Goal: Information Seeking & Learning: Learn about a topic

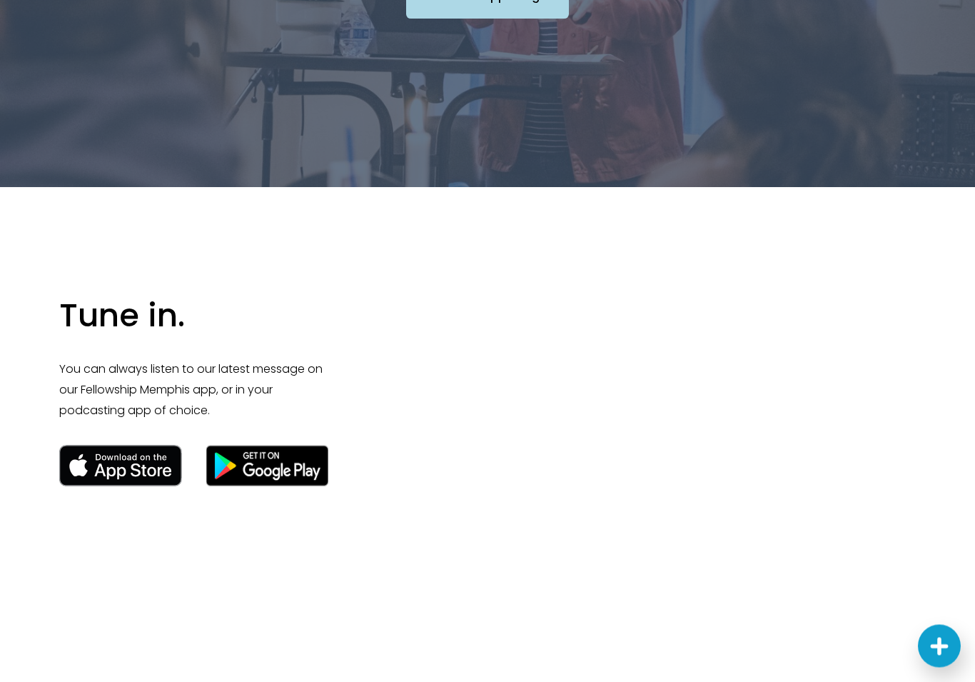
scroll to position [1785, 0]
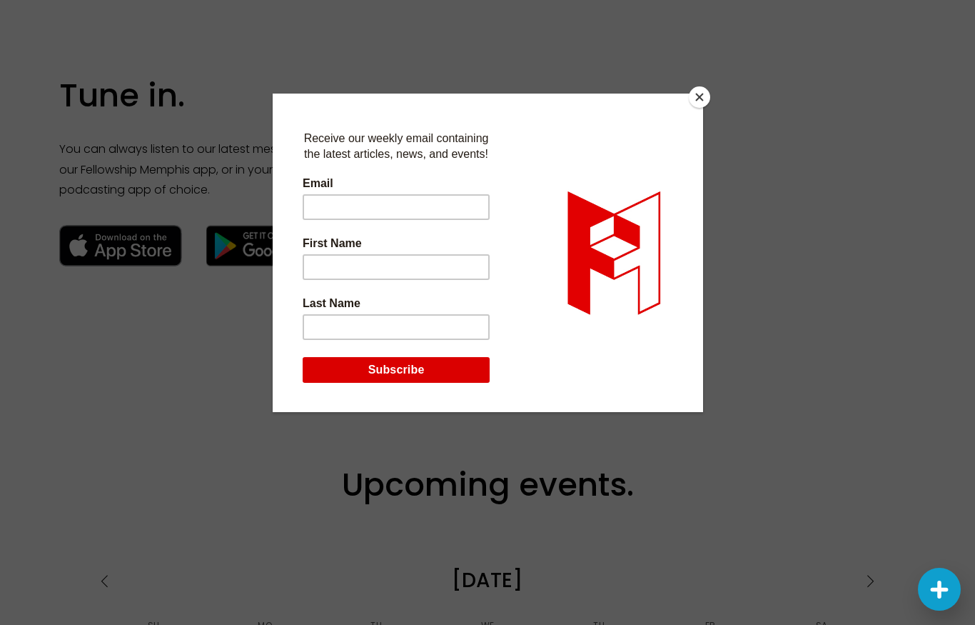
click at [704, 93] on button "Close" at bounding box center [699, 96] width 21 height 21
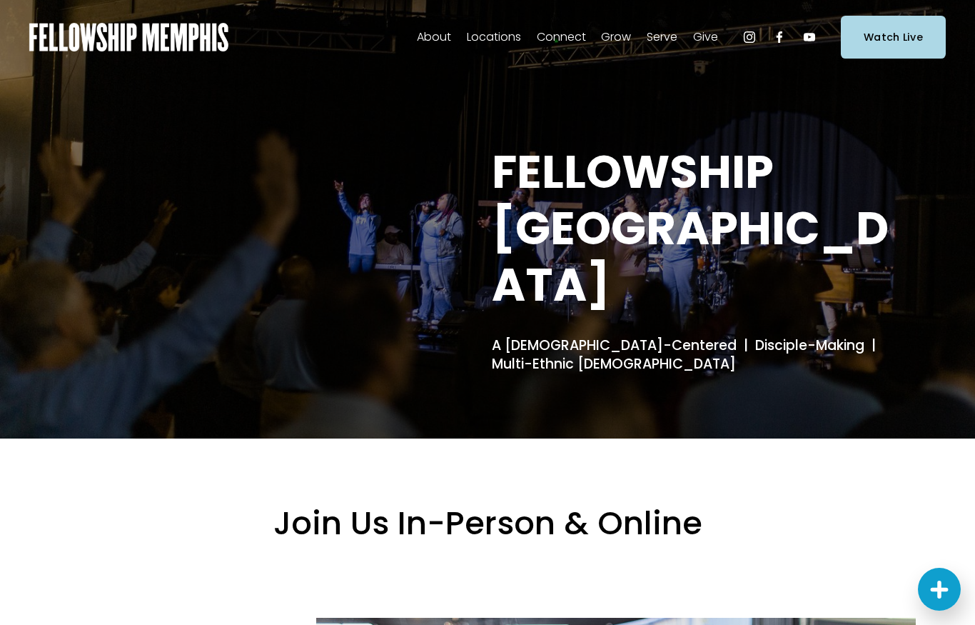
scroll to position [0, 0]
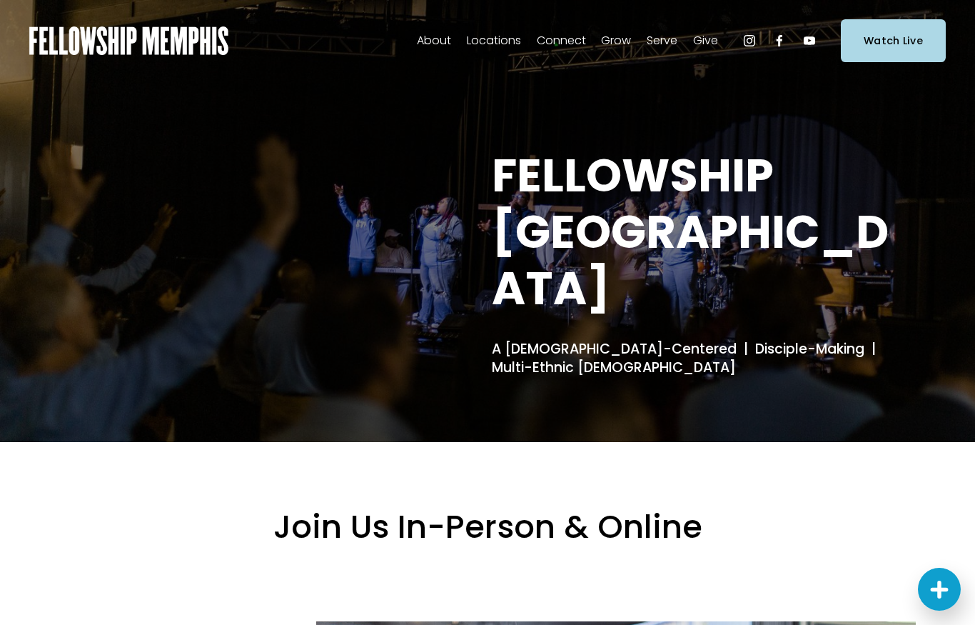
click at [411, 31] on div "About Our Story & Beliefs Our DNA Staff Elder Nominations Careers Contact Us" at bounding box center [486, 40] width 466 height 23
click at [102, 46] on img at bounding box center [128, 40] width 199 height 29
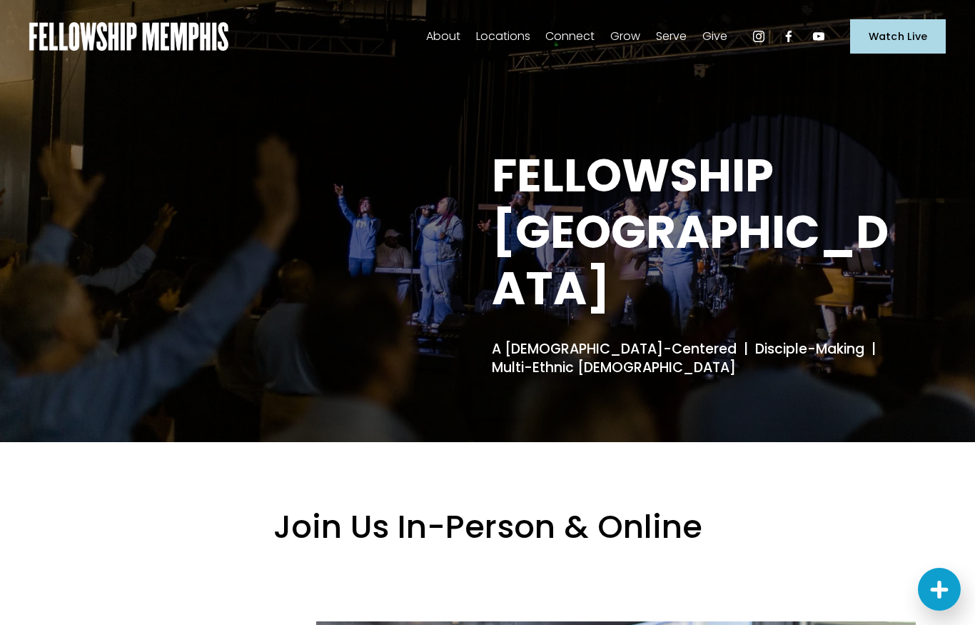
click at [0, 0] on span "Our Story & Beliefs" at bounding box center [0, 0] width 0 height 0
click at [0, 0] on span "Our DNA" at bounding box center [0, 0] width 0 height 0
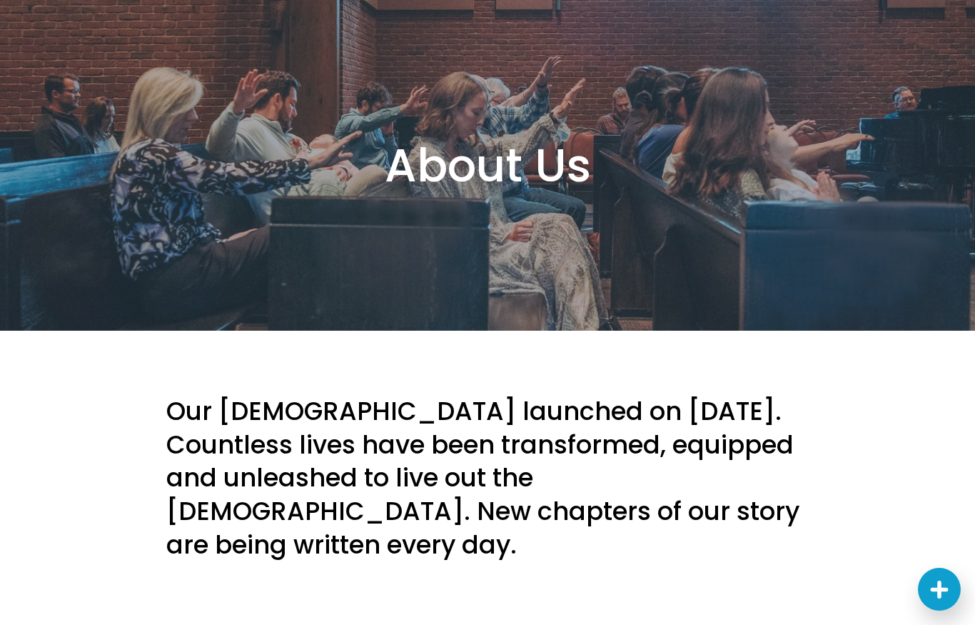
scroll to position [16, 0]
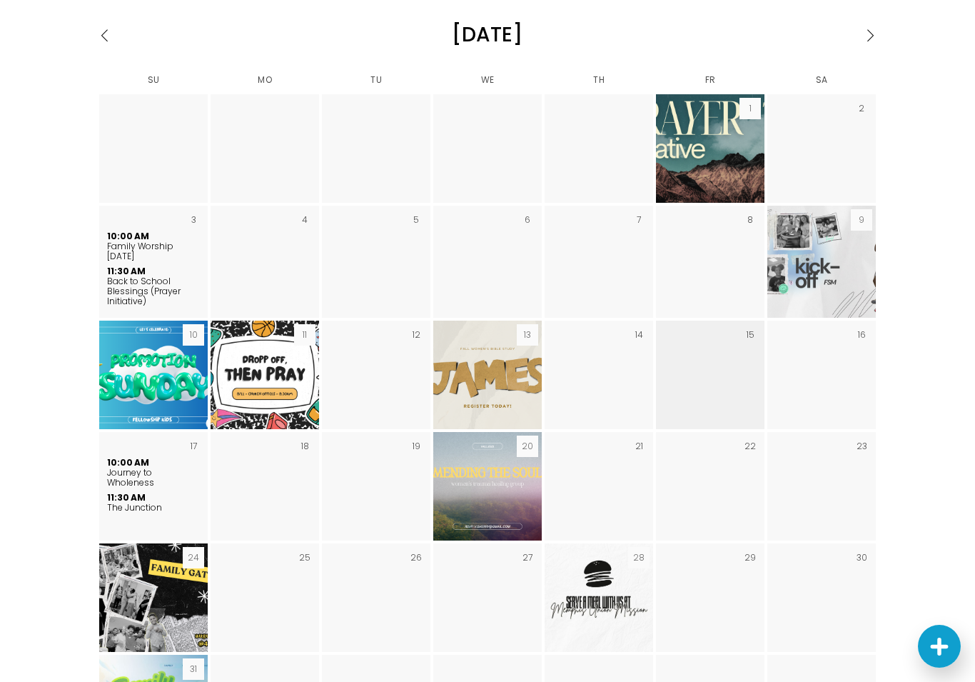
scroll to position [2565, 0]
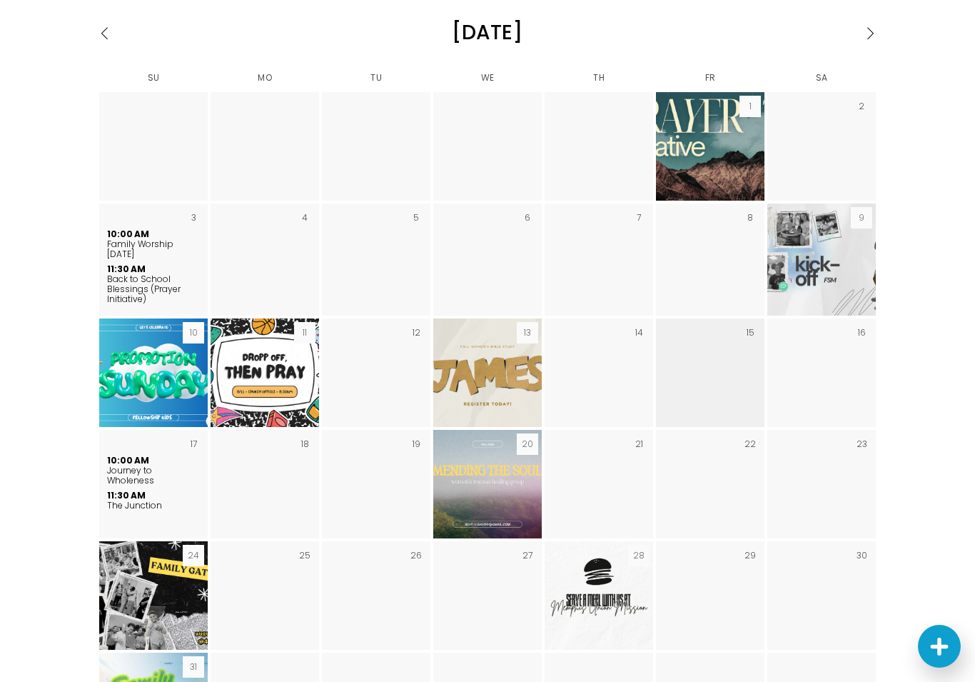
click at [31, 451] on div "Upcoming events. [DATE] Su Mo Tu We Th Fr Sa Fri 1 6:30 PM 18:30 6:30 PM Prayer…" at bounding box center [487, 366] width 975 height 902
click at [3, 498] on div "Upcoming events. [DATE] Su Mo Tu We Th Fr Sa Fri 1 6:30 PM 18:30 6:30 PM Prayer…" at bounding box center [487, 366] width 975 height 902
click at [16, 443] on div "Upcoming events. August 2025 Su Mo Tu We Th Fr Sa Fri 1 6:30 PM 18:30 6:30 PM P…" at bounding box center [487, 366] width 975 height 902
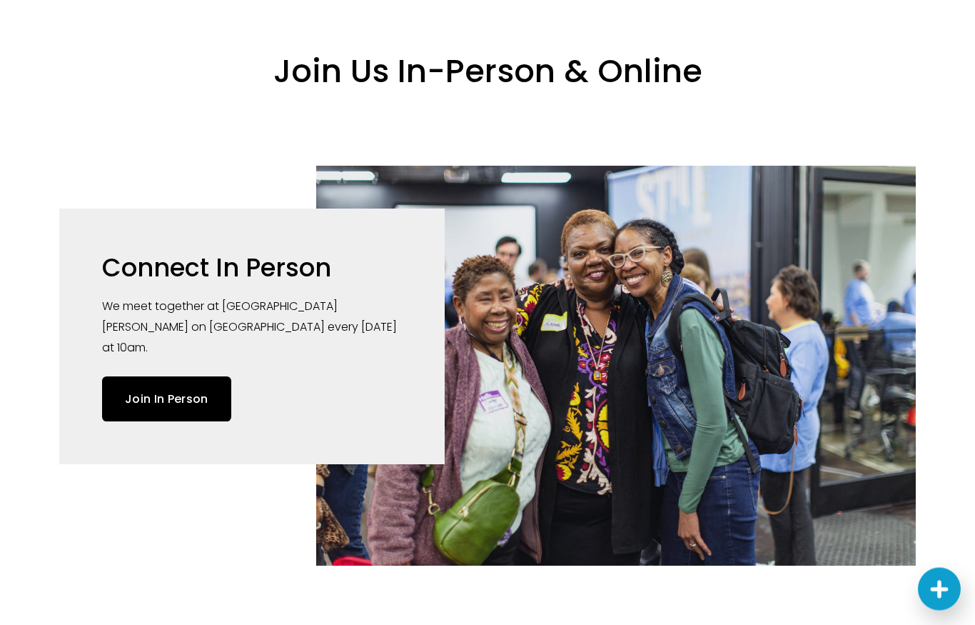
scroll to position [0, 0]
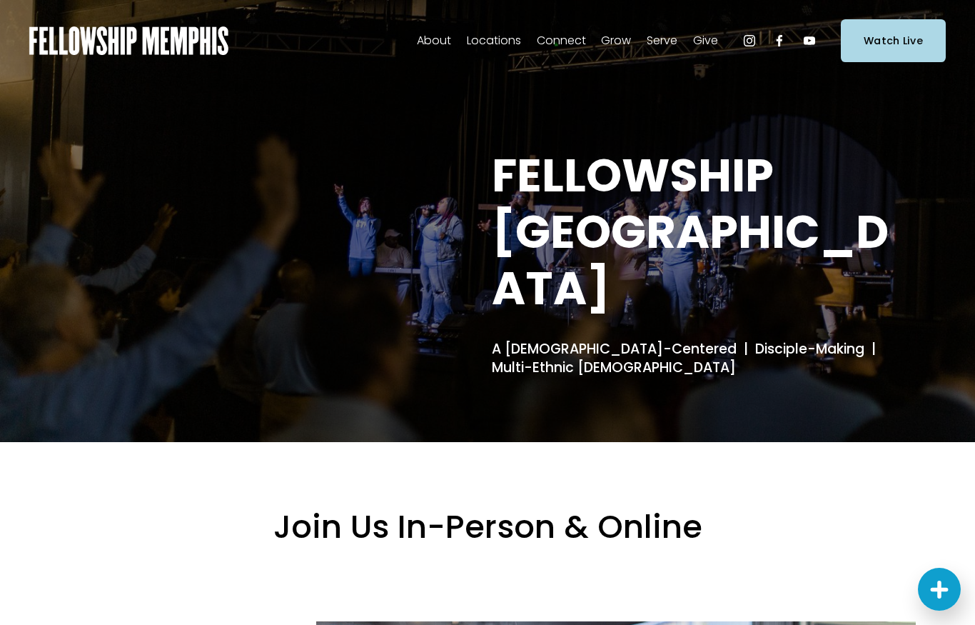
click at [0, 0] on span "Our DNA" at bounding box center [0, 0] width 0 height 0
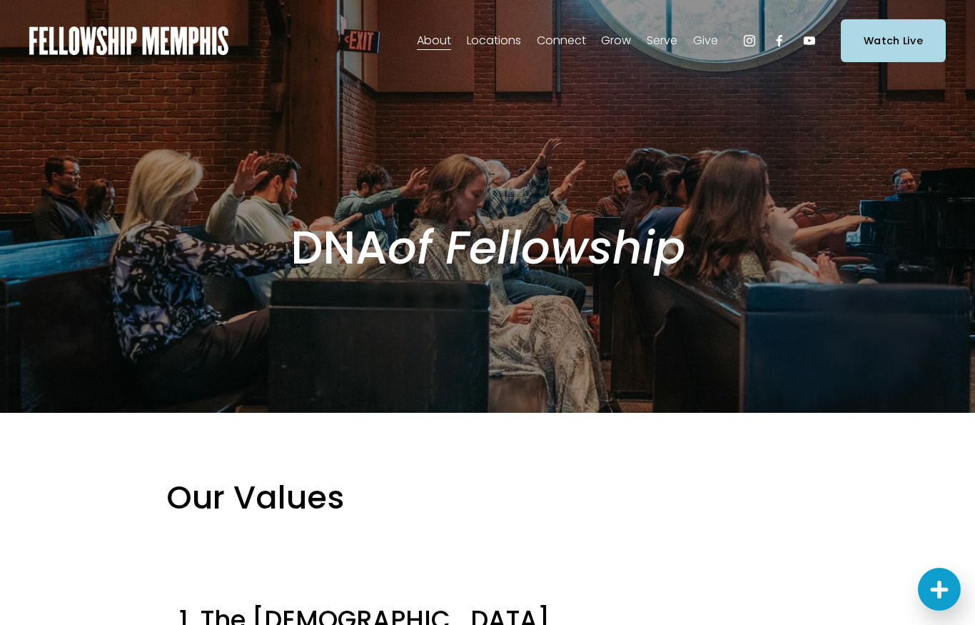
click at [0, 0] on span "Alpha" at bounding box center [0, 0] width 0 height 0
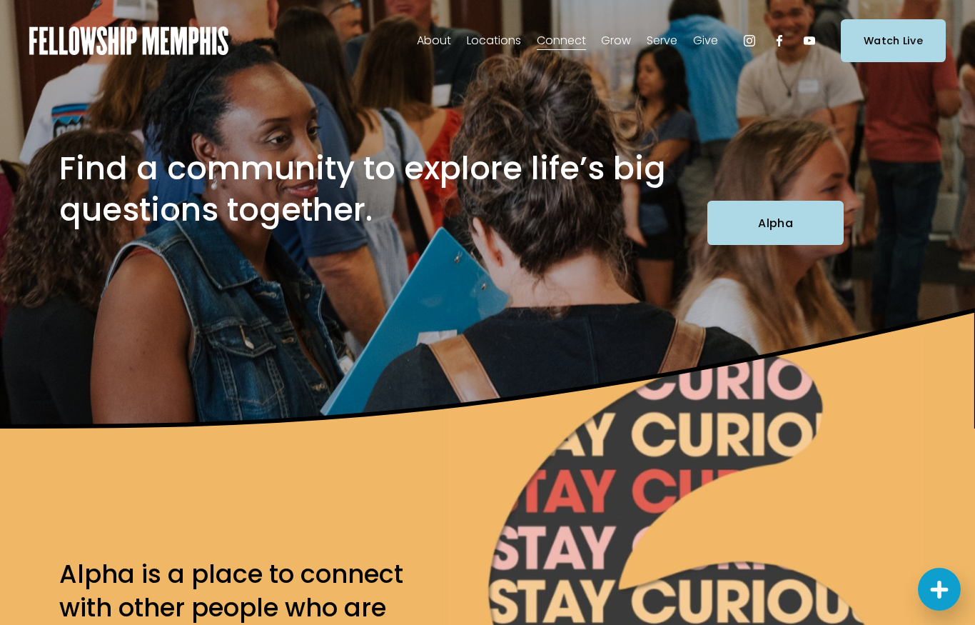
click at [168, 37] on img at bounding box center [128, 40] width 199 height 29
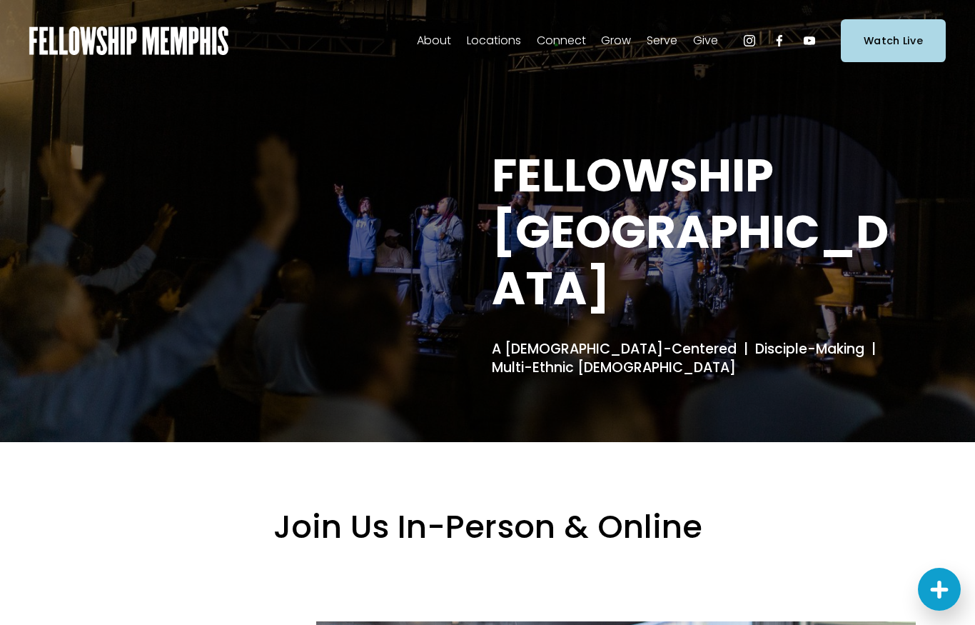
click at [0, 0] on span "Our Story & Beliefs" at bounding box center [0, 0] width 0 height 0
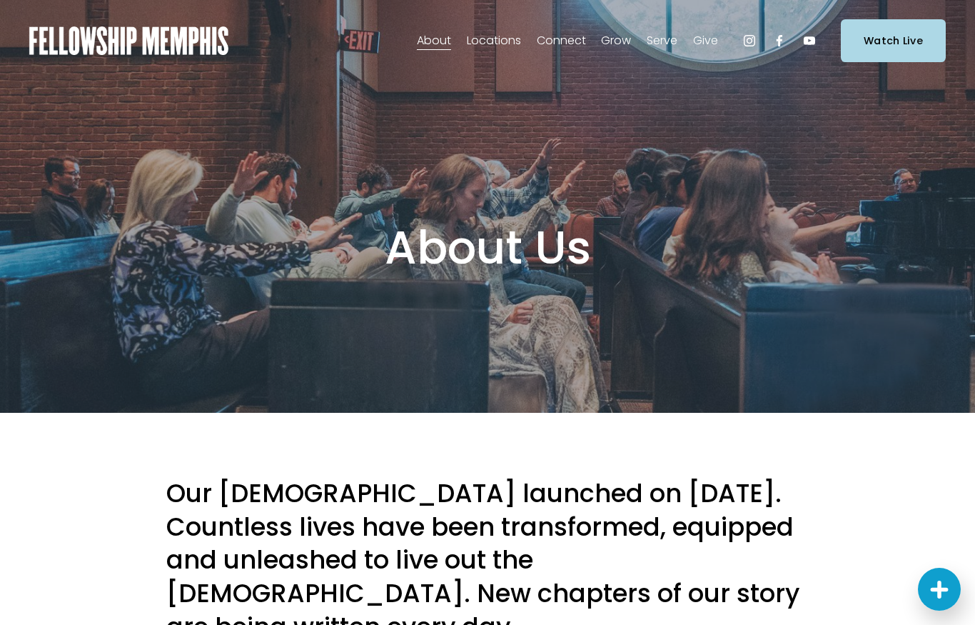
click at [0, 0] on span "Our DNA" at bounding box center [0, 0] width 0 height 0
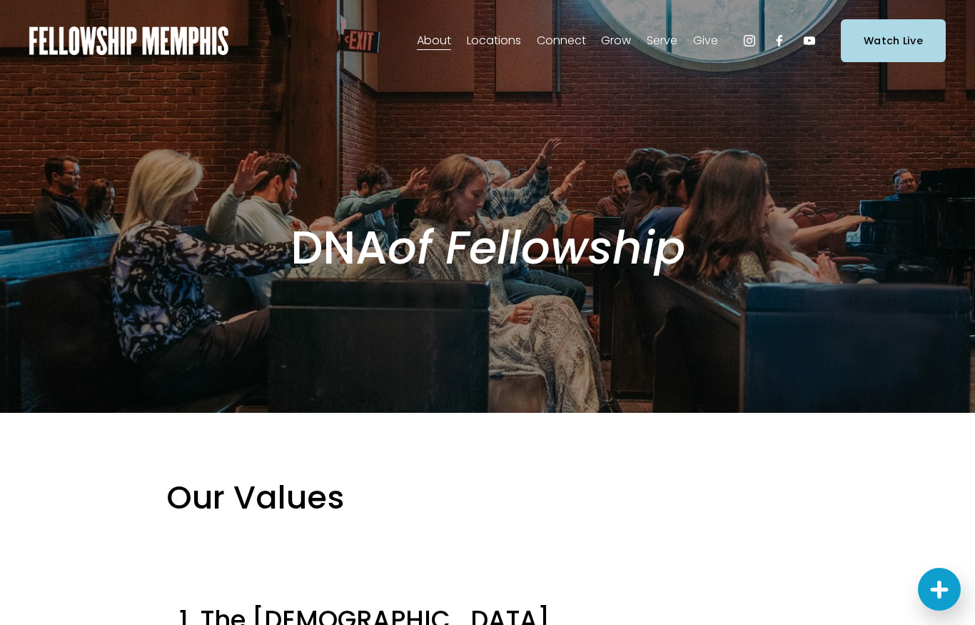
click at [0, 0] on span "Discipleship Resources" at bounding box center [0, 0] width 0 height 0
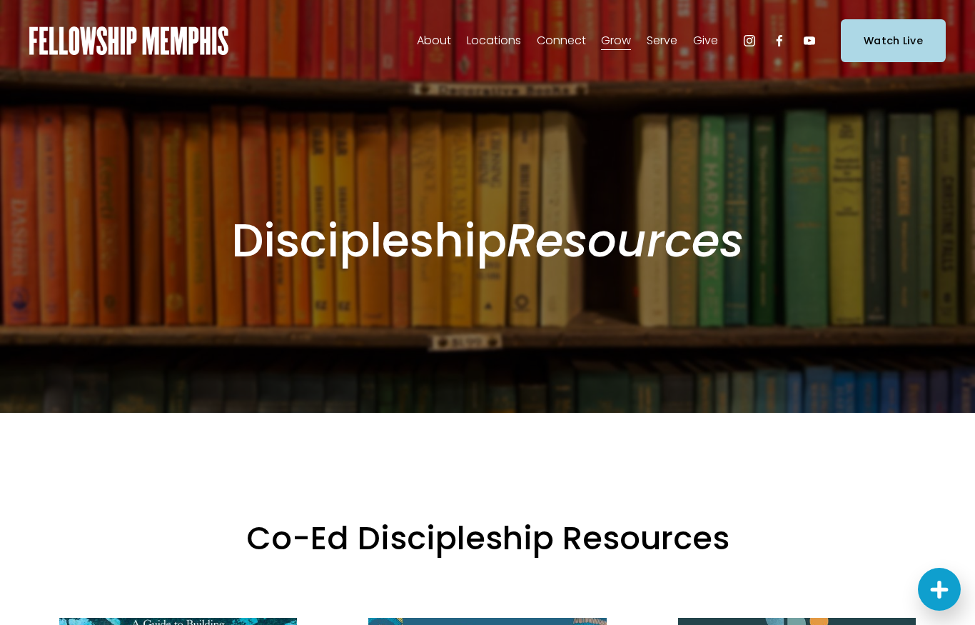
click at [415, 44] on div "About Our Story & Beliefs Our DNA Staff Elder Nominations Careers Contact Us" at bounding box center [486, 40] width 466 height 23
click at [124, 34] on img at bounding box center [128, 40] width 199 height 29
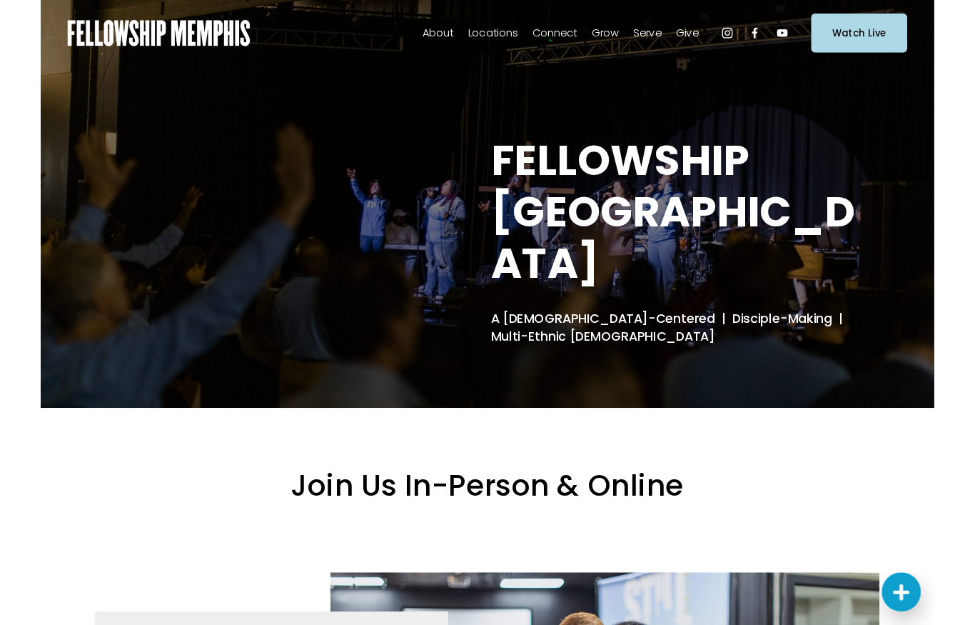
scroll to position [64, 0]
